Goal: Information Seeking & Learning: Learn about a topic

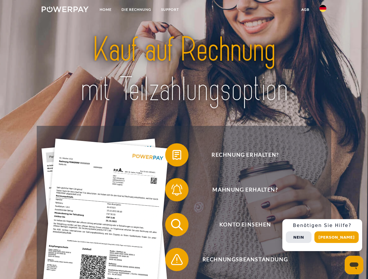
click at [65, 10] on img at bounding box center [65, 9] width 47 height 6
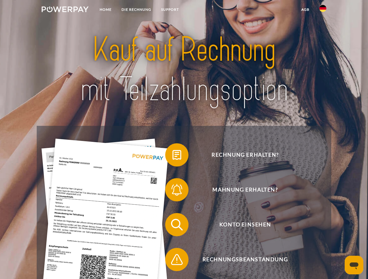
click at [322, 10] on img at bounding box center [322, 8] width 7 height 7
click at [305, 10] on link "agb" at bounding box center [305, 9] width 18 height 10
click at [172, 156] on span at bounding box center [167, 155] width 29 height 29
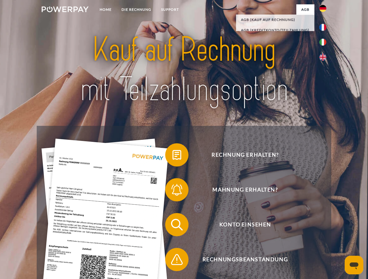
click at [172, 191] on span at bounding box center [167, 189] width 29 height 29
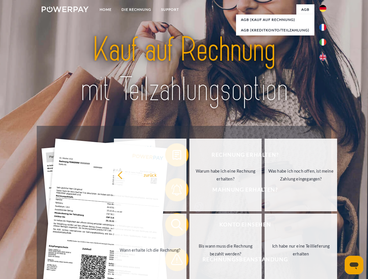
click at [189, 226] on link "Bis wann muss die Rechnung bezahlt werden?" at bounding box center [225, 250] width 72 height 73
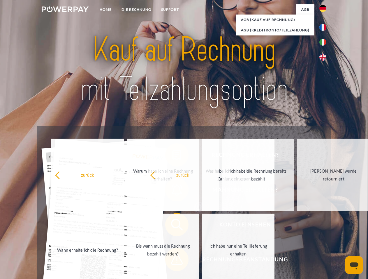
click at [172, 261] on span at bounding box center [167, 259] width 29 height 29
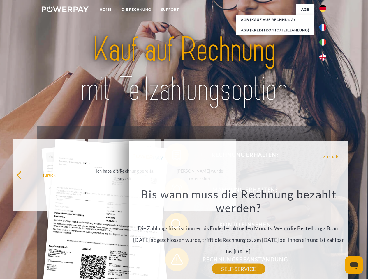
click at [324, 235] on div "Rechnung erhalten? Mahnung erhalten? Konto einsehen" at bounding box center [184, 242] width 294 height 233
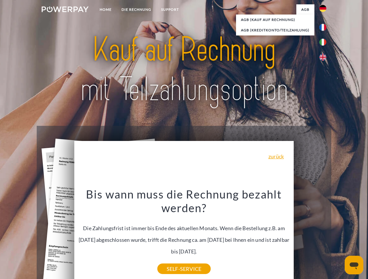
click at [310, 237] on span "Konto einsehen" at bounding box center [244, 224] width 143 height 23
